Goal: Transaction & Acquisition: Purchase product/service

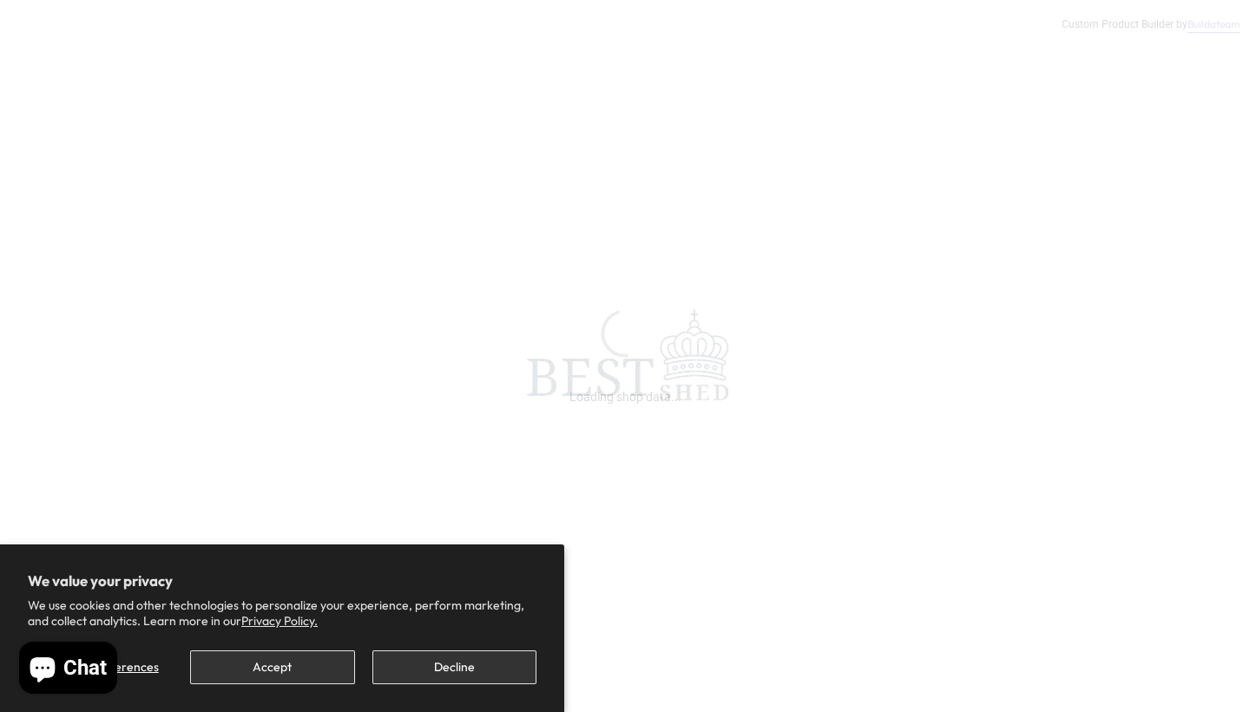
click at [424, 663] on button "Decline" at bounding box center [454, 667] width 164 height 34
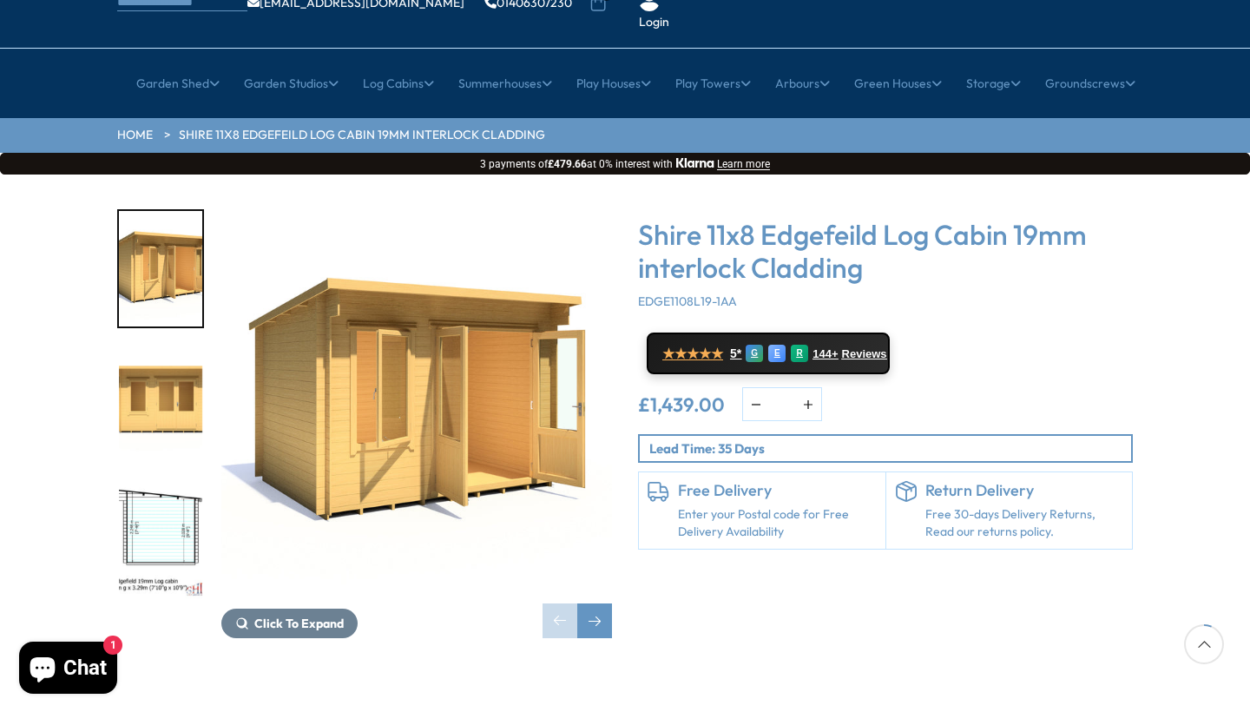
scroll to position [141, 0]
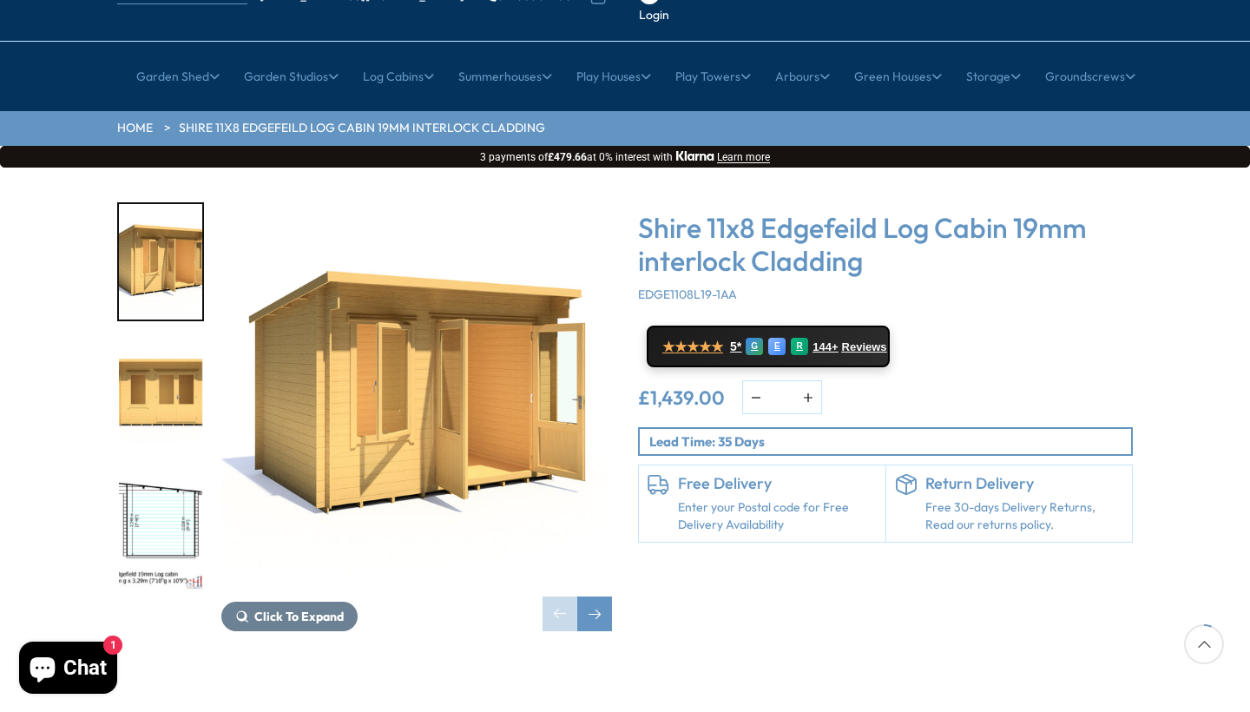
click at [809, 432] on p "Lead Time: 35 Days" at bounding box center [890, 441] width 482 height 18
click at [722, 337] on span "★★★★★" at bounding box center [692, 345] width 61 height 16
click at [745, 499] on link "Enter your Postal code for Free Delivery Availability" at bounding box center [777, 516] width 199 height 34
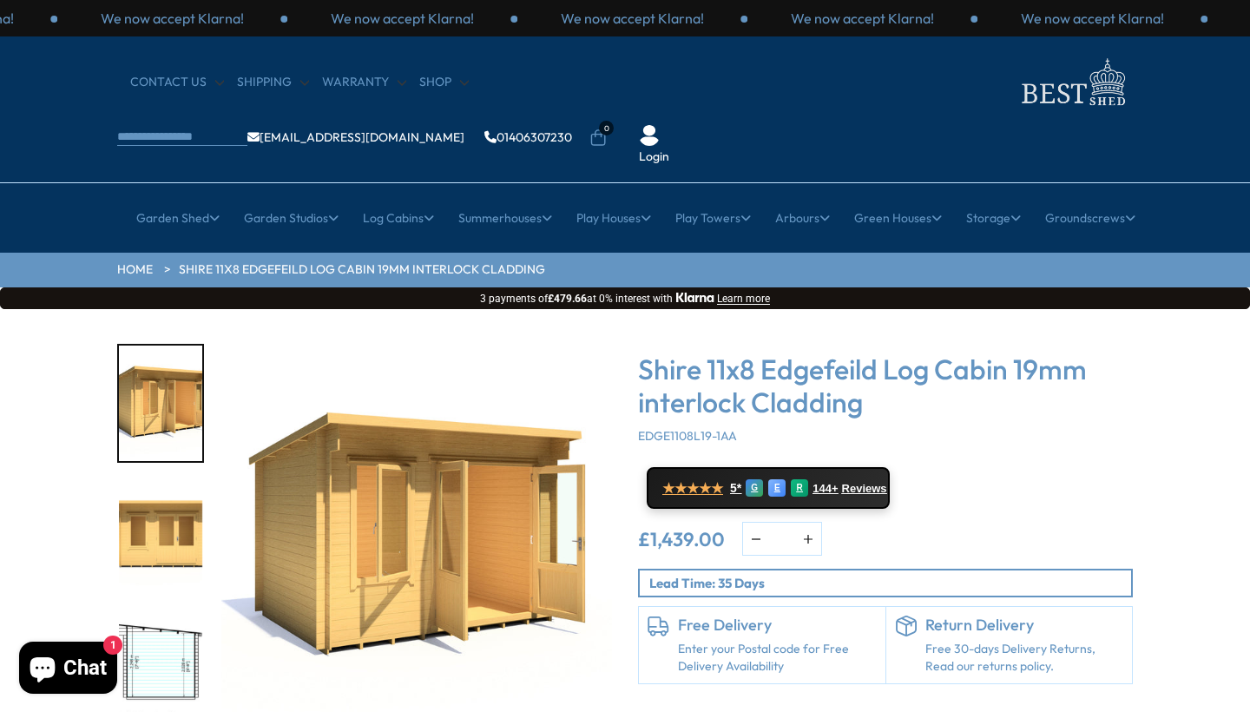
click at [745, 641] on link "Enter your Postal code for Free Delivery Availability" at bounding box center [777, 658] width 199 height 34
click at [733, 615] on h6 "Free Delivery" at bounding box center [777, 624] width 199 height 19
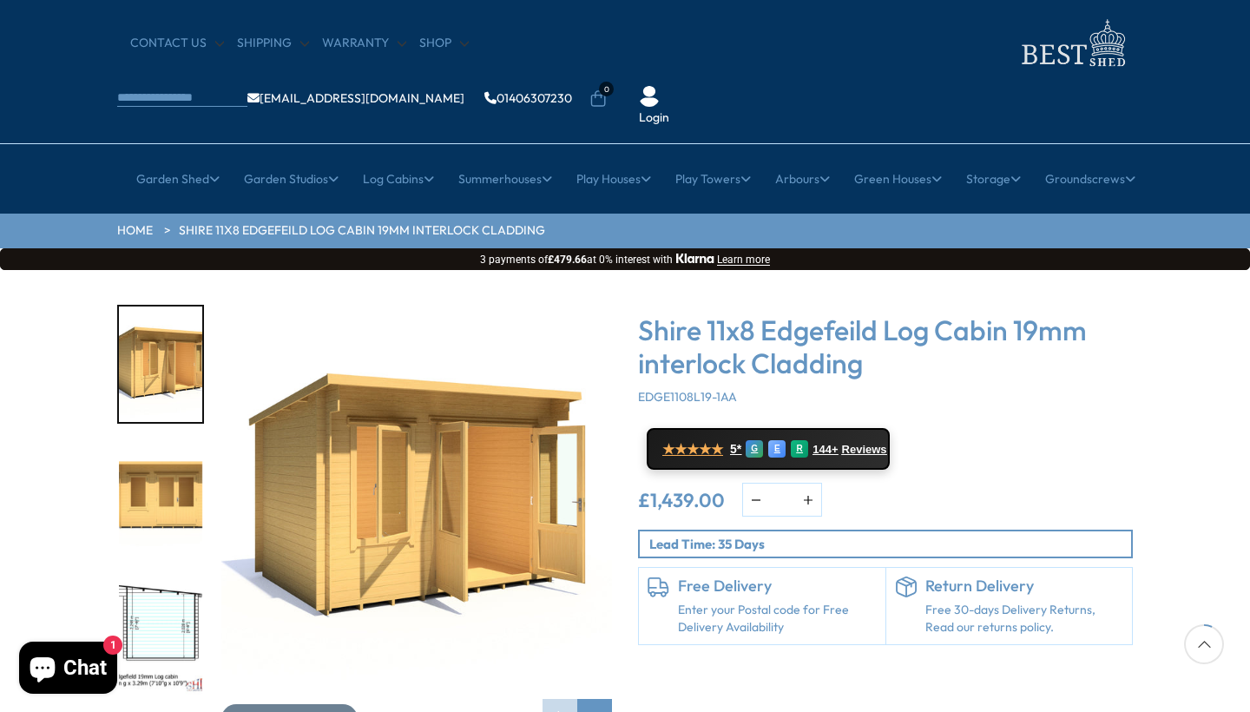
scroll to position [214, 0]
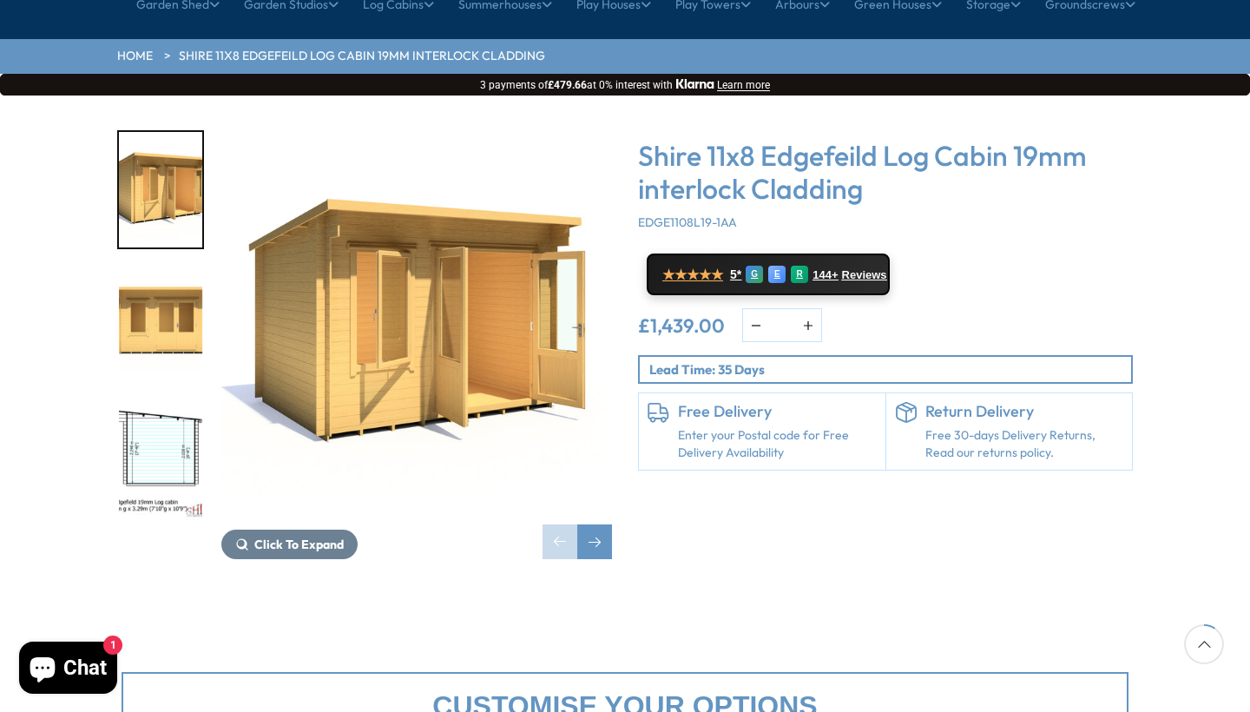
click at [750, 427] on link "Enter your Postal code for Free Delivery Availability" at bounding box center [777, 444] width 199 height 34
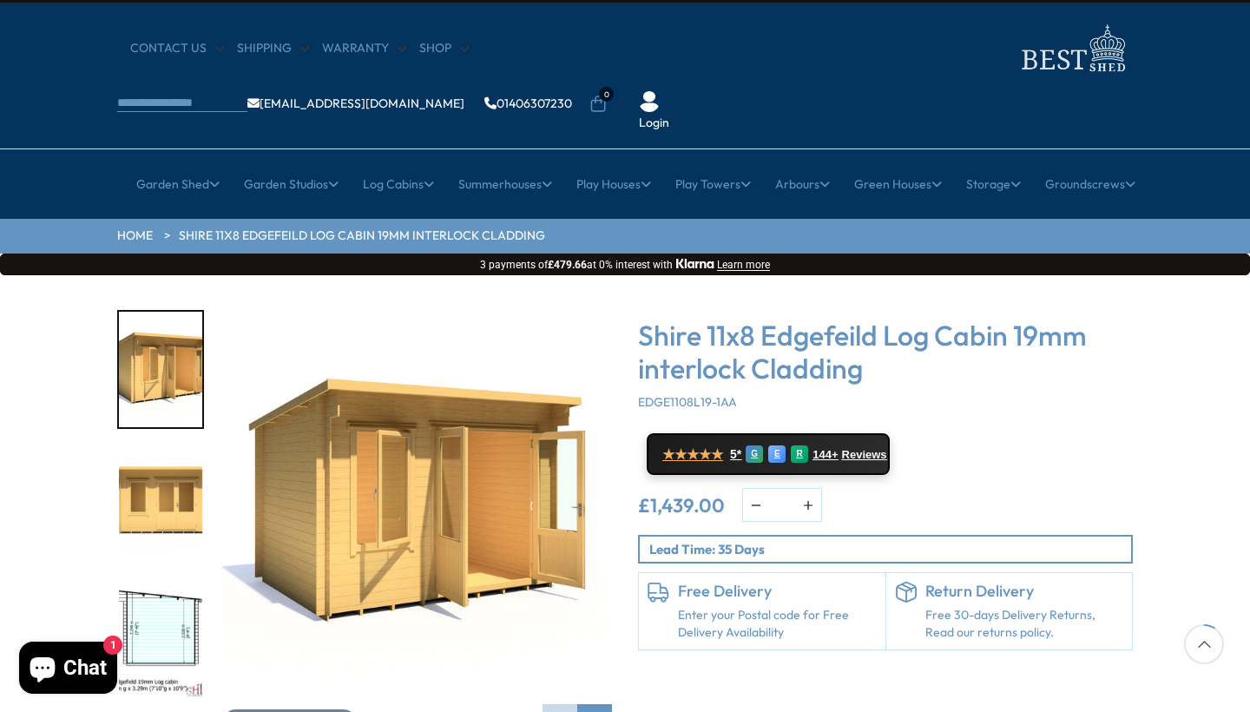
scroll to position [0, 0]
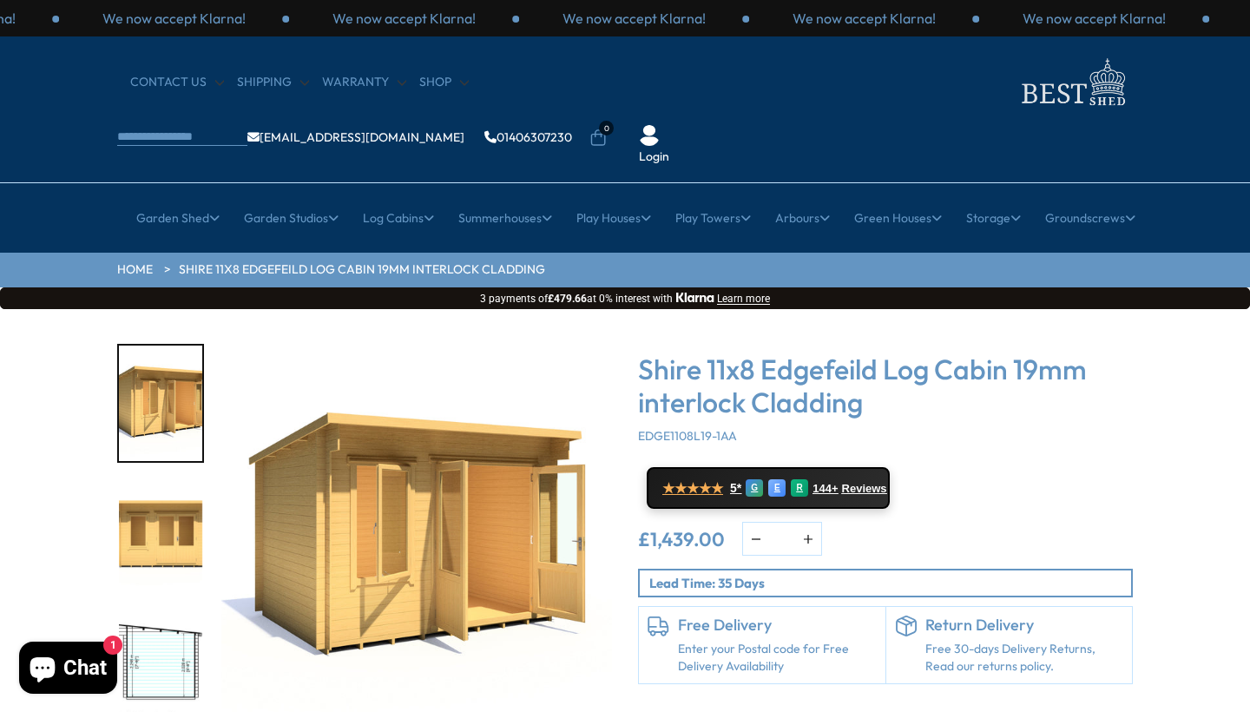
click at [792, 615] on h6 "Free Delivery" at bounding box center [777, 624] width 199 height 19
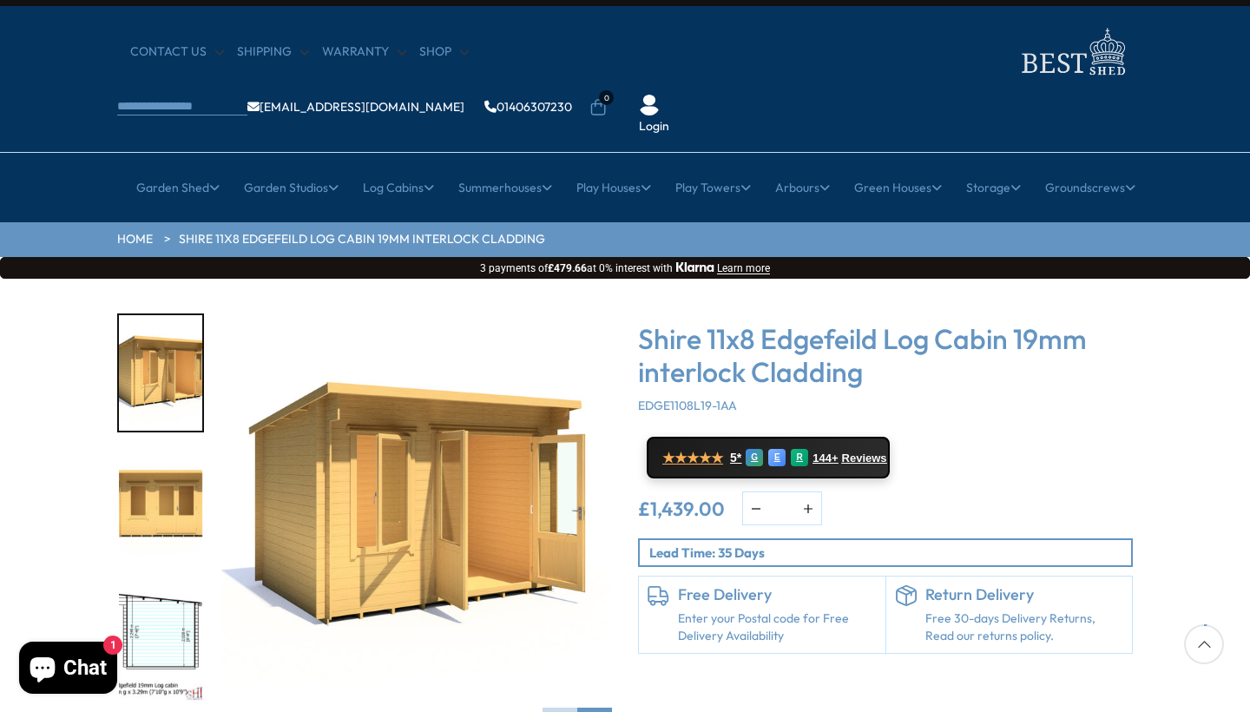
scroll to position [62, 0]
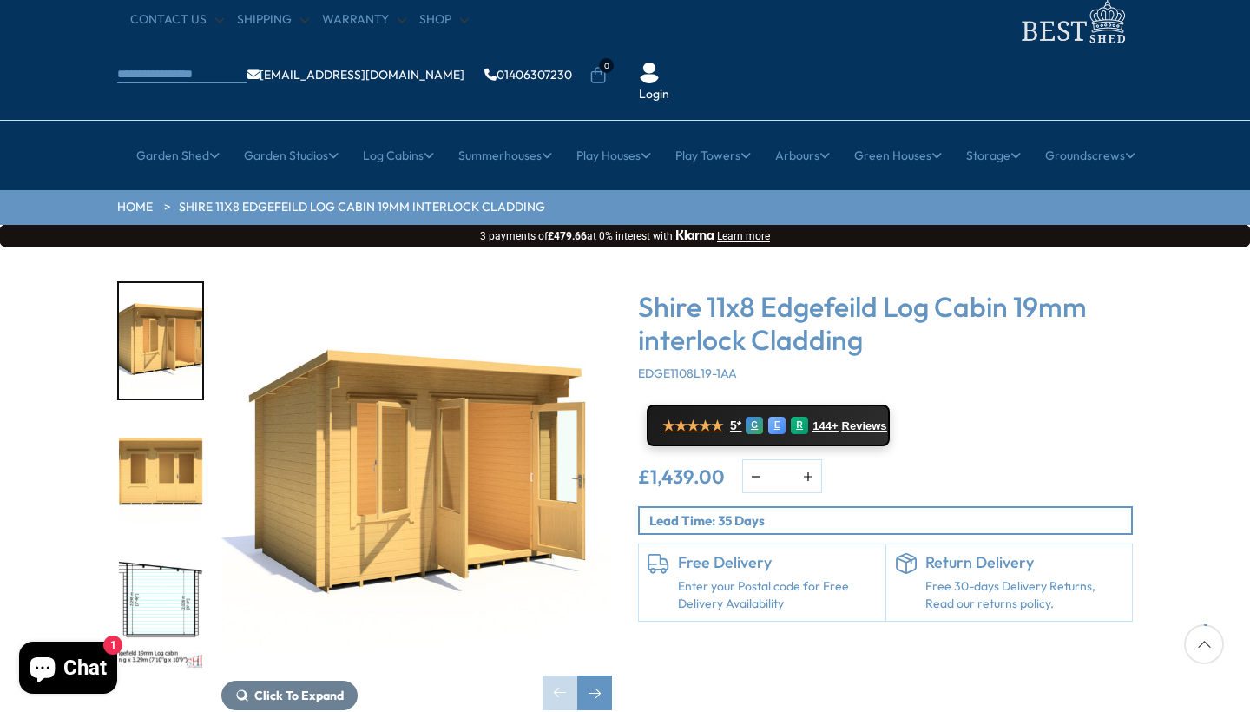
click at [783, 511] on p "Lead Time: 35 Days" at bounding box center [890, 520] width 482 height 18
click at [769, 578] on link "Enter your Postal code for Free Delivery Availability" at bounding box center [777, 595] width 199 height 34
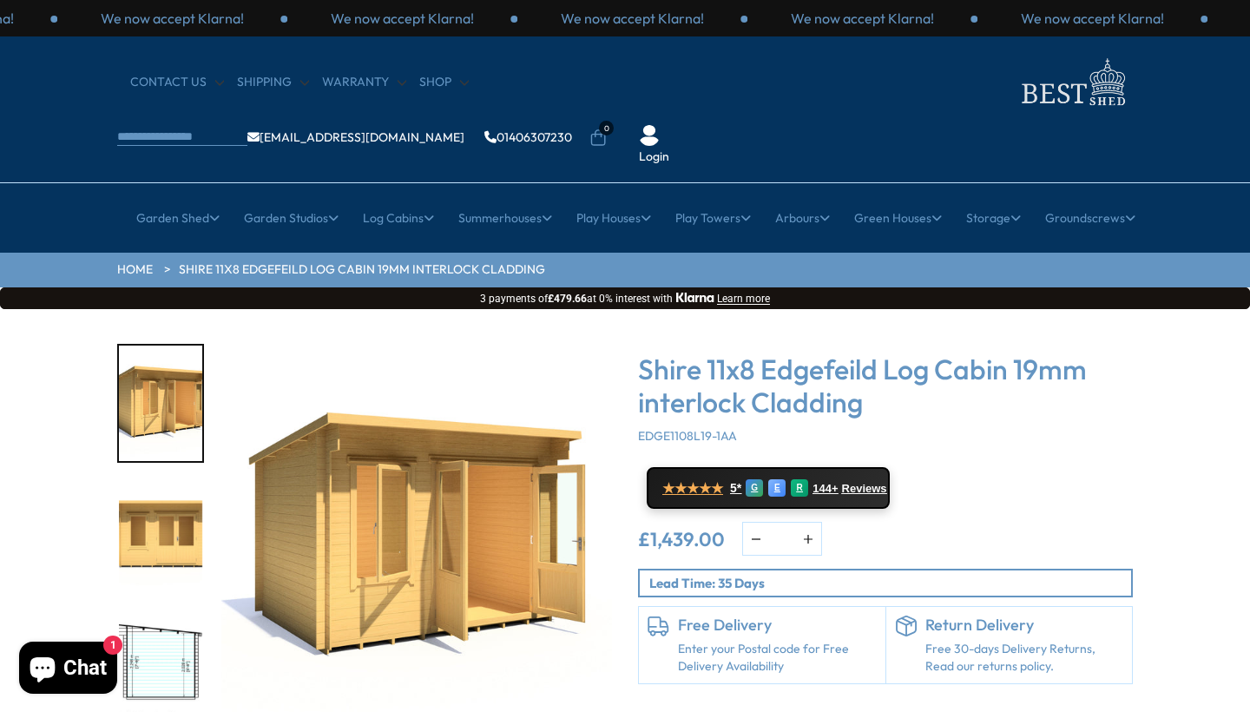
scroll to position [0, 0]
